Goal: Information Seeking & Learning: Learn about a topic

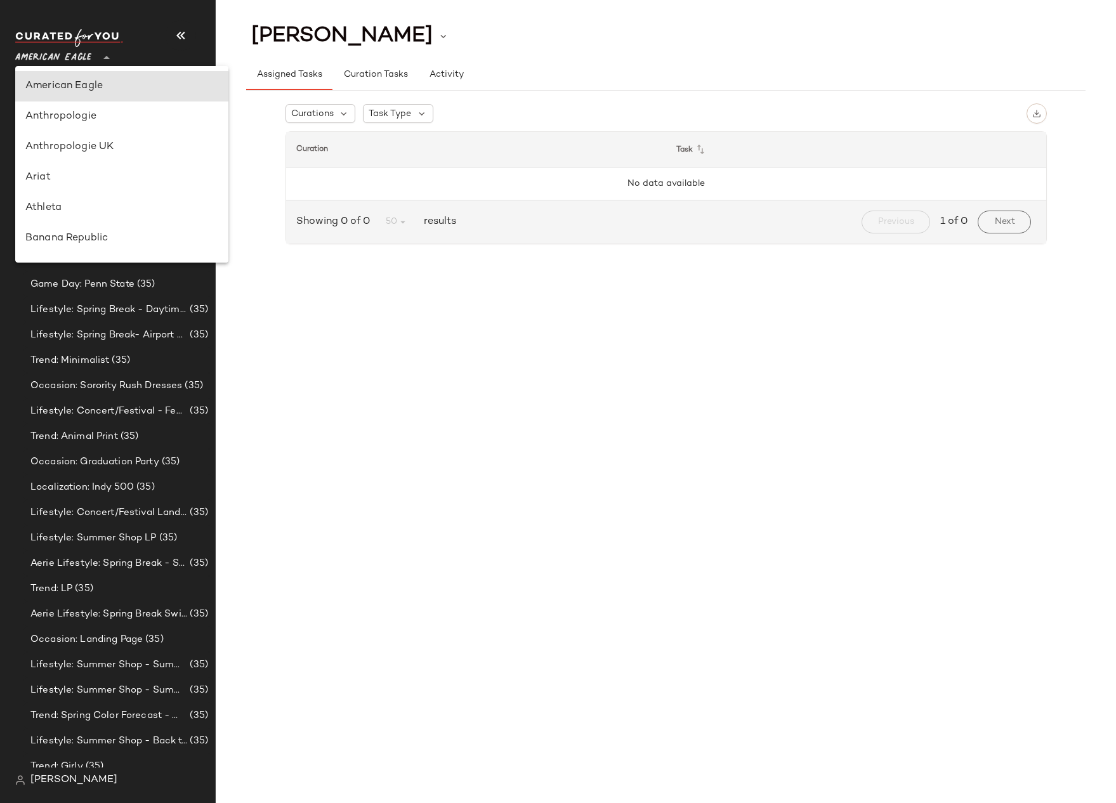
click at [65, 53] on span "American Eagle" at bounding box center [53, 54] width 76 height 23
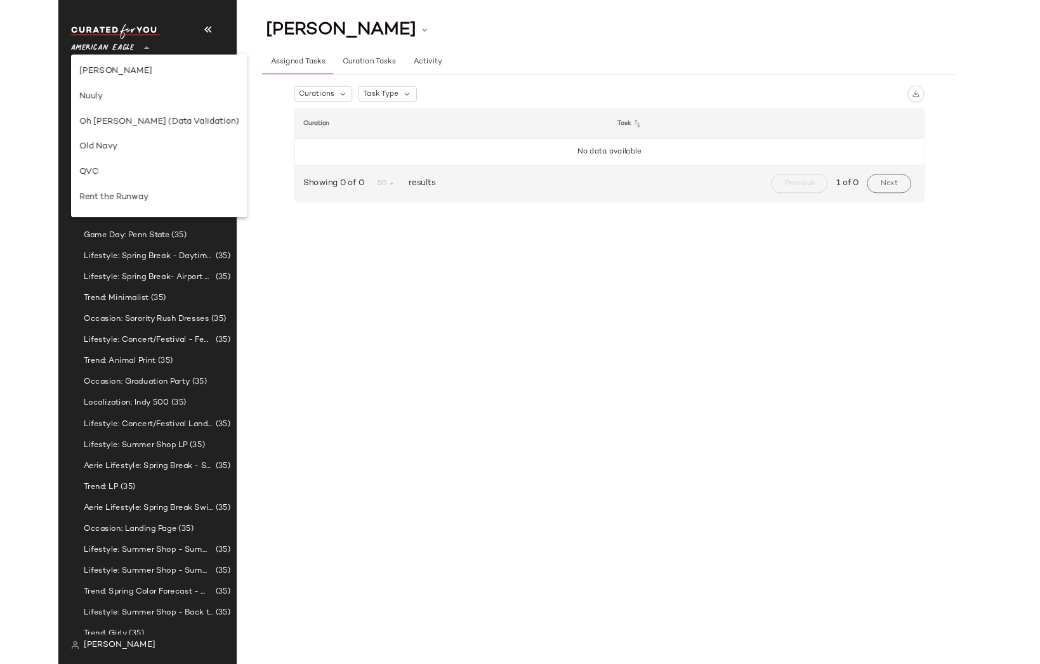
scroll to position [245, 0]
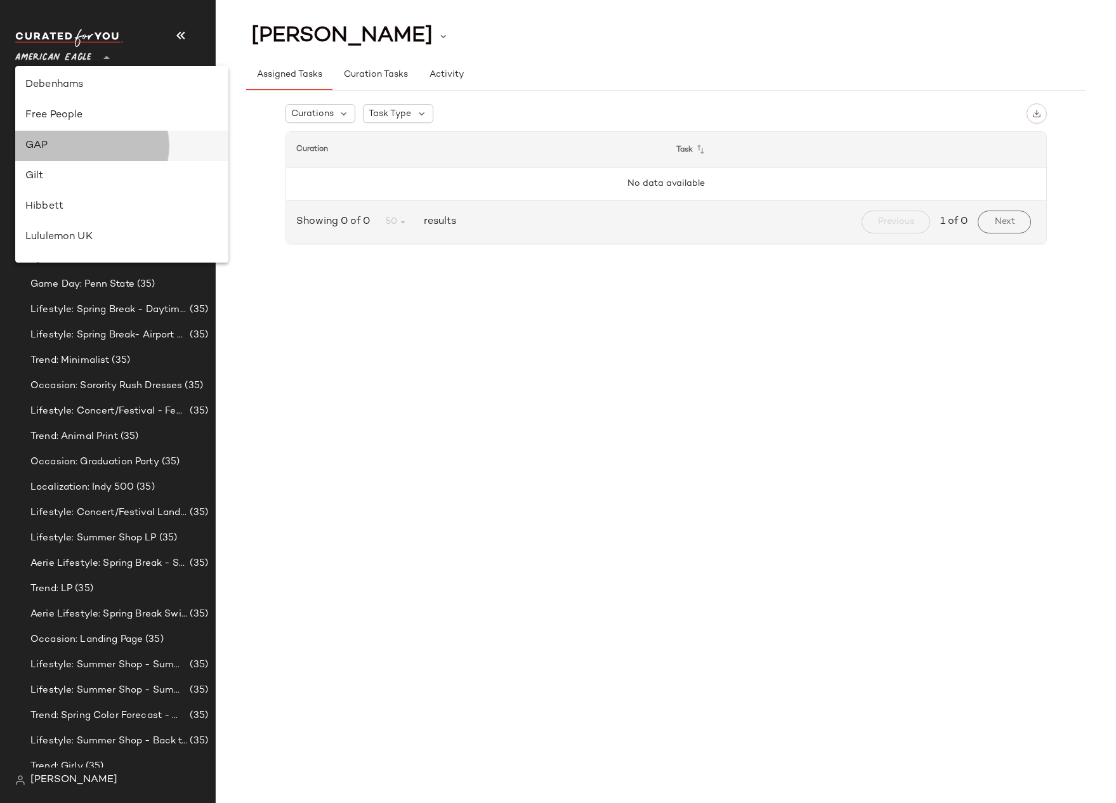
click at [68, 154] on div "GAP" at bounding box center [121, 146] width 213 height 30
type input "**"
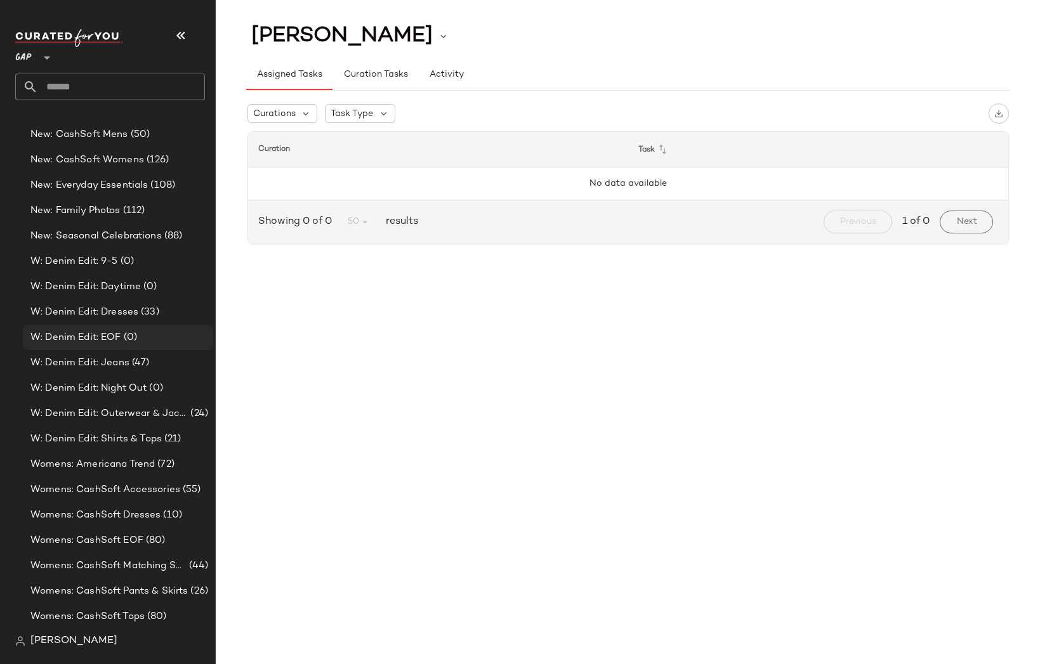
scroll to position [2105, 0]
click at [100, 568] on span "Womens: English Countryside Trend" at bounding box center [106, 565] width 152 height 15
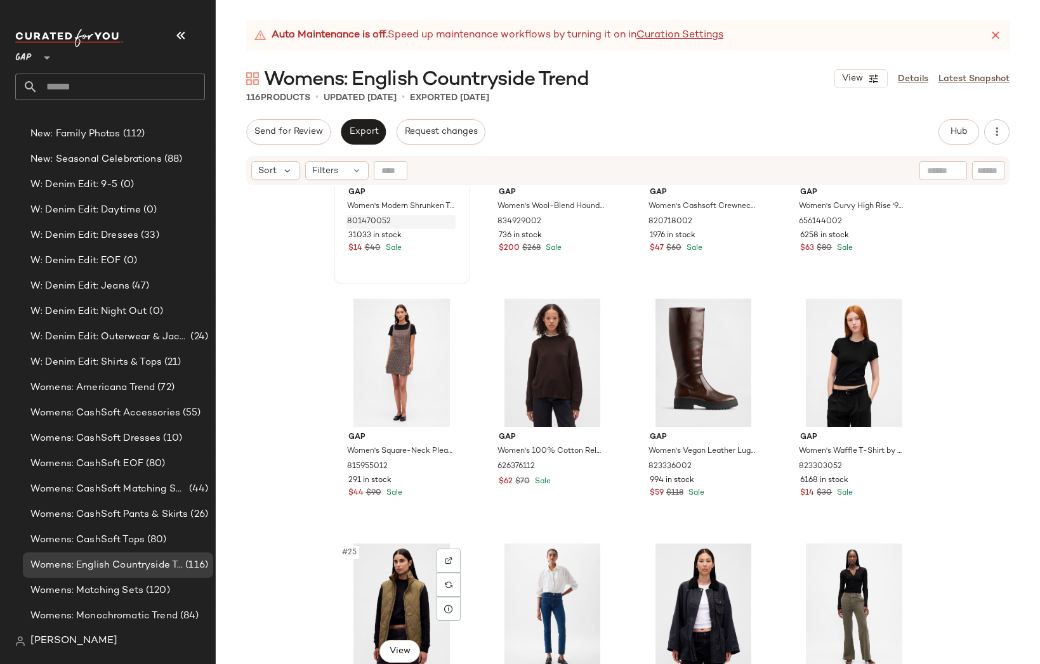
scroll to position [948, 0]
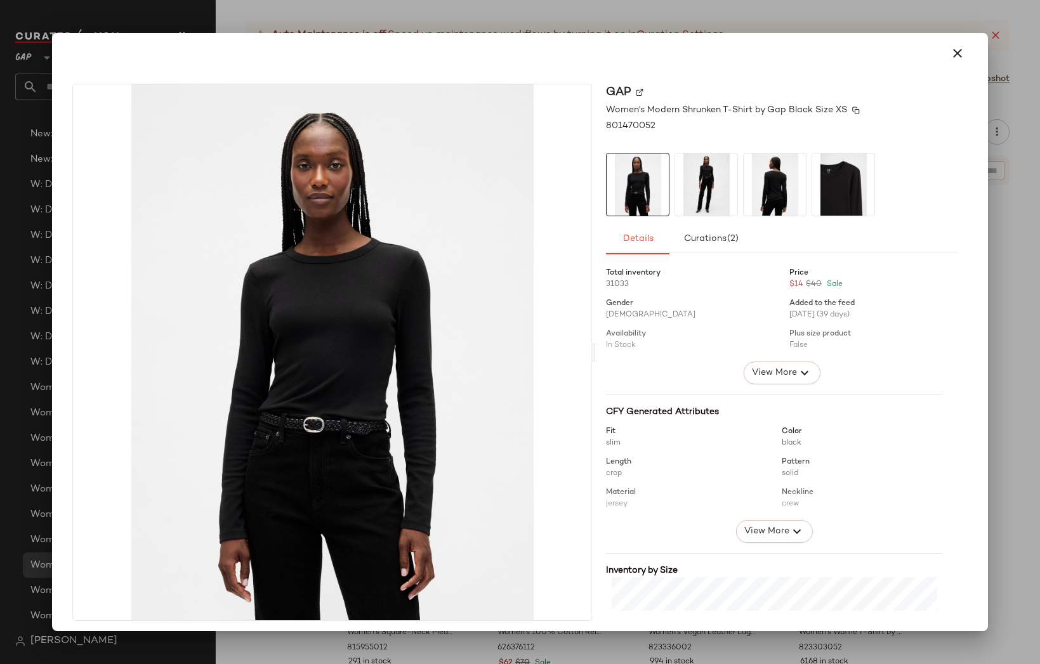
click at [699, 107] on span "Women's Modern Shrunken T-Shirt by Gap Black Size XS" at bounding box center [726, 109] width 241 height 13
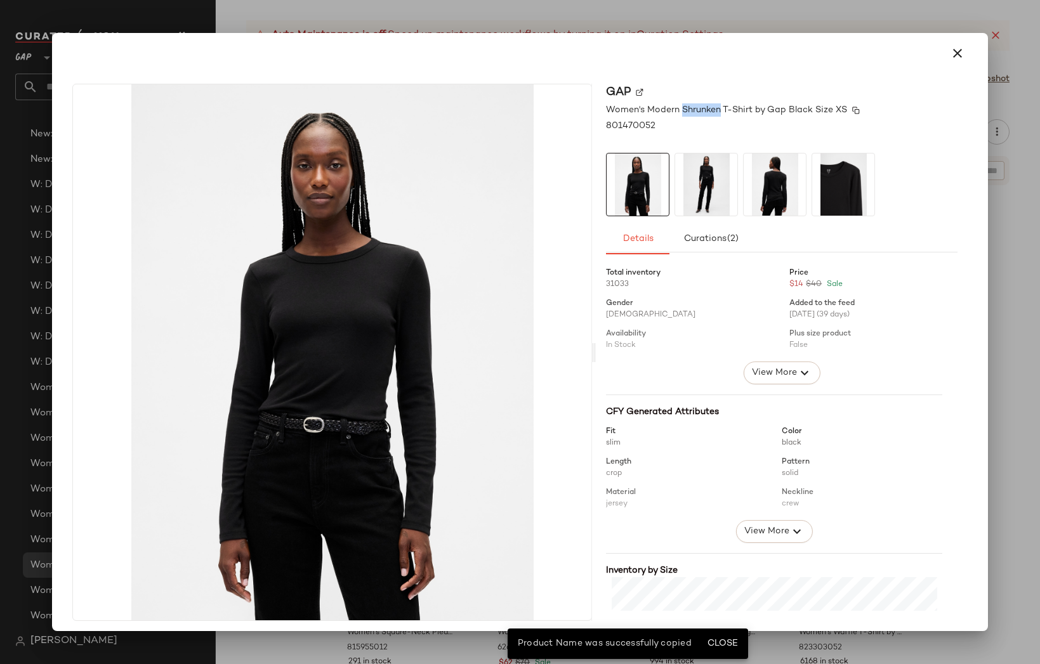
click at [699, 107] on span "Women's Modern Shrunken T-Shirt by Gap Black Size XS" at bounding box center [726, 109] width 241 height 13
click at [852, 111] on img at bounding box center [856, 111] width 8 height 8
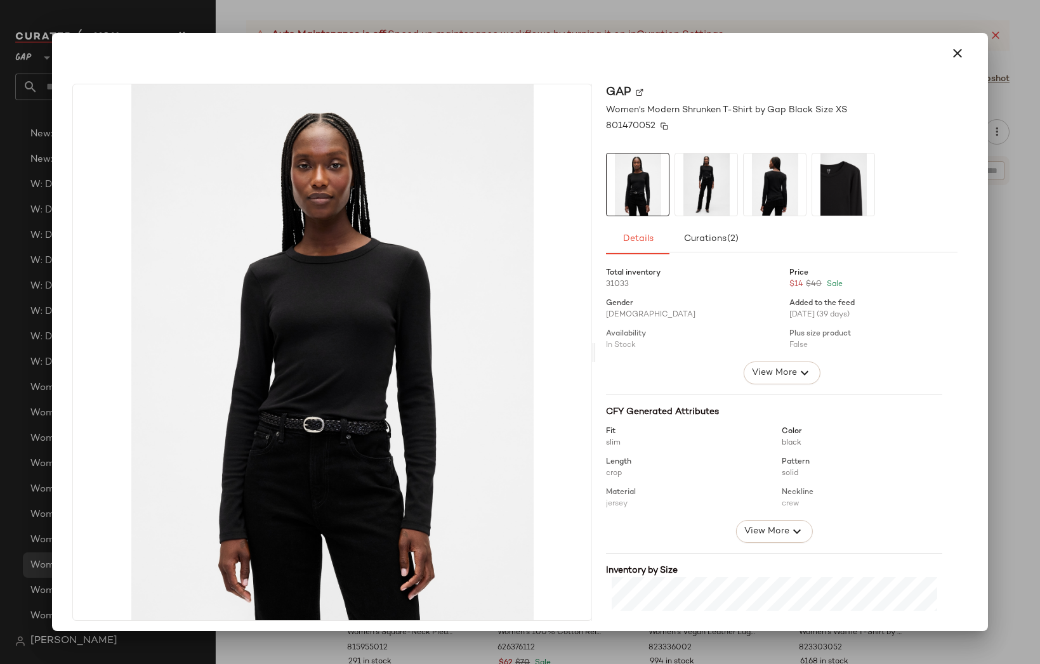
click at [660, 126] on img at bounding box center [664, 126] width 8 height 8
